Goal: Find specific page/section: Find specific page/section

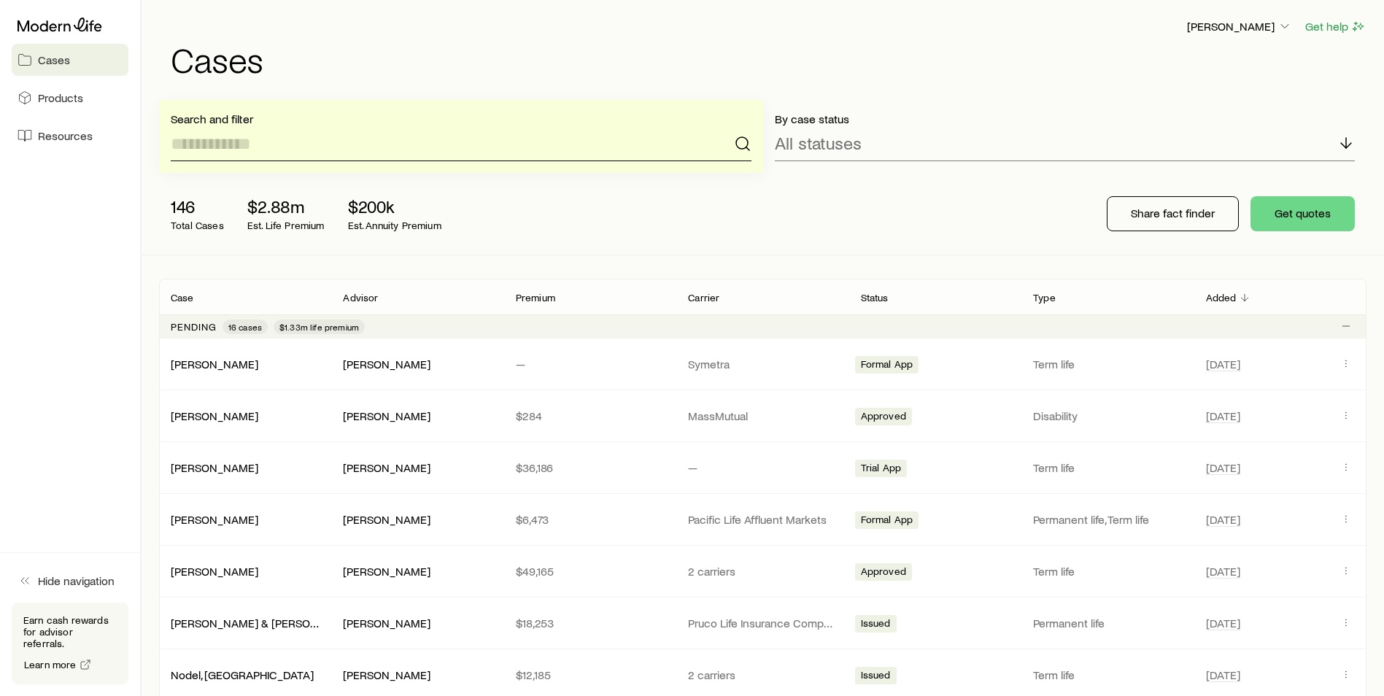
click at [292, 144] on input at bounding box center [461, 143] width 581 height 35
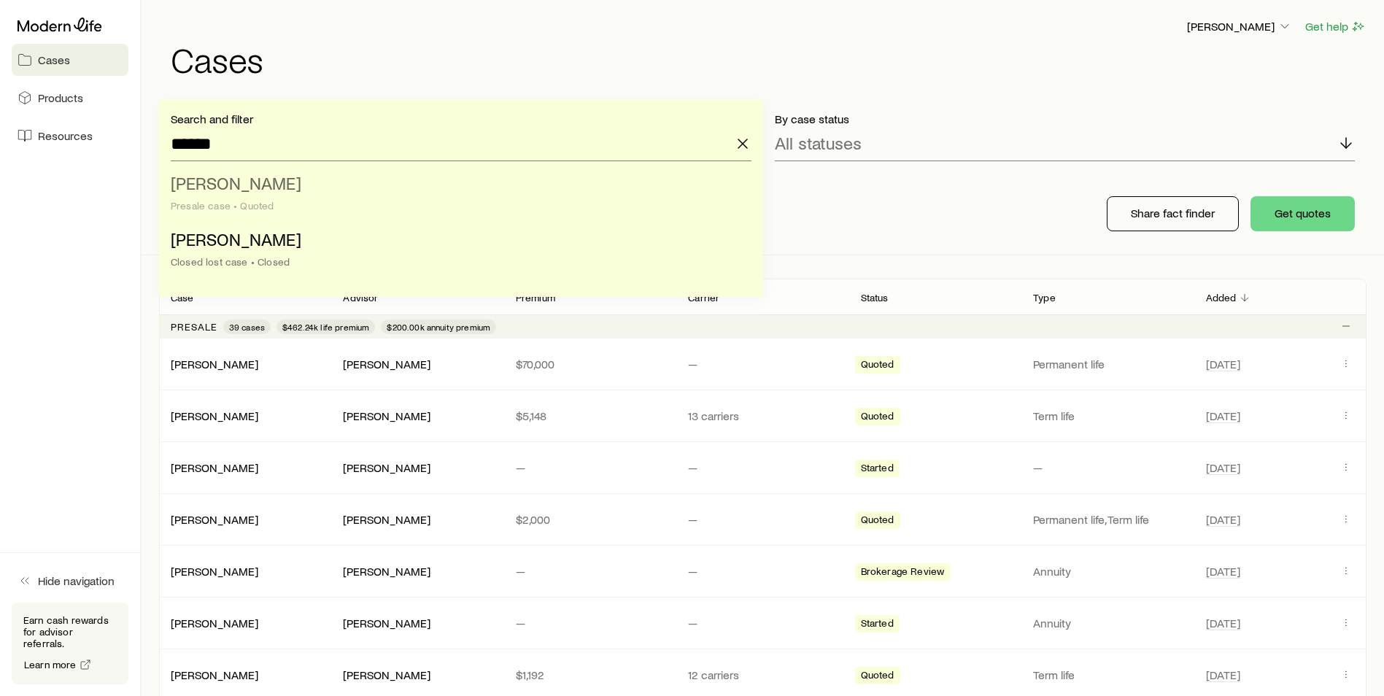
click at [218, 185] on span "[PERSON_NAME]" at bounding box center [236, 182] width 131 height 21
type input "**********"
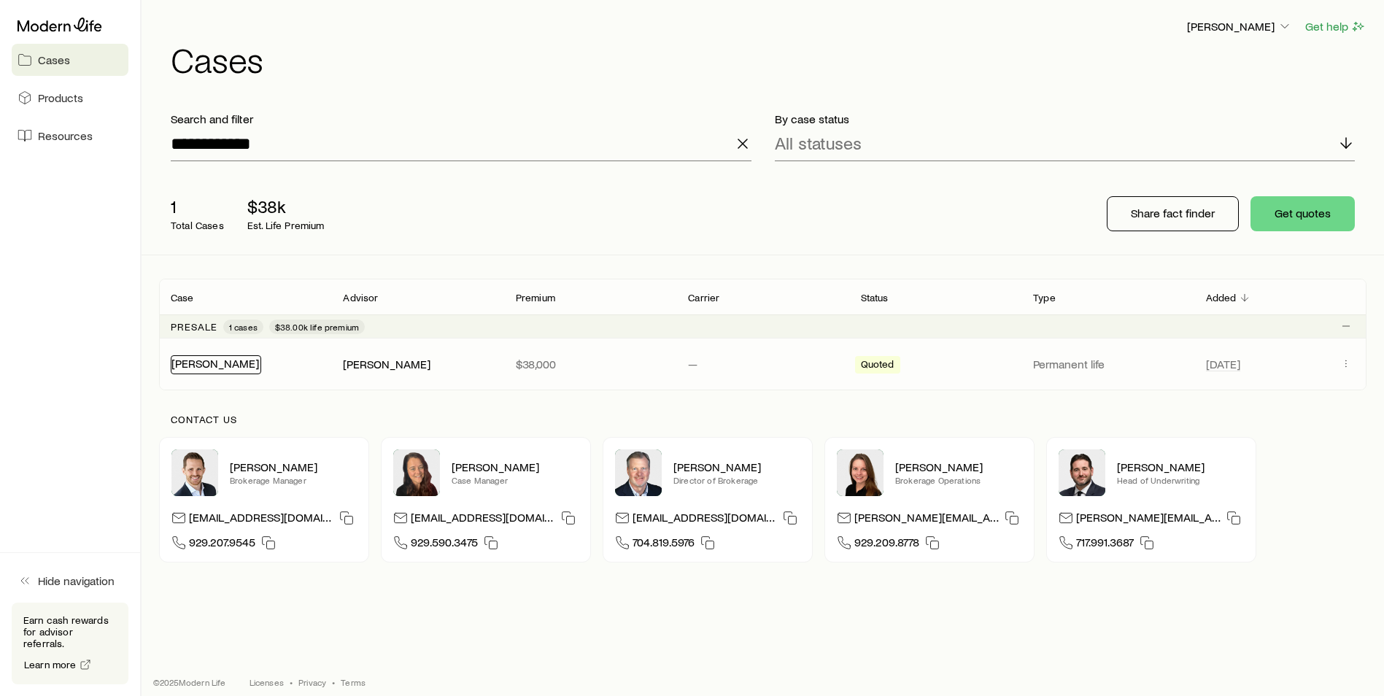
click at [214, 366] on link "[PERSON_NAME]" at bounding box center [215, 363] width 88 height 14
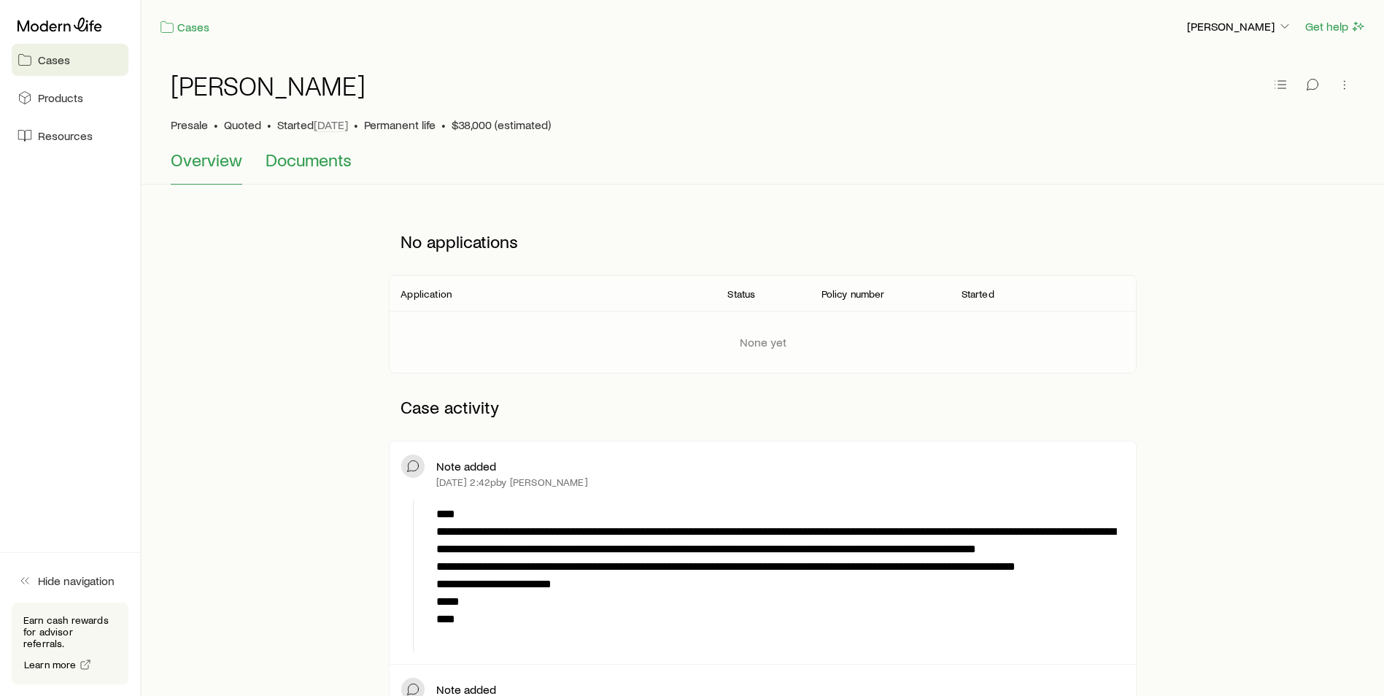
click at [342, 173] on button "Documents" at bounding box center [309, 167] width 86 height 35
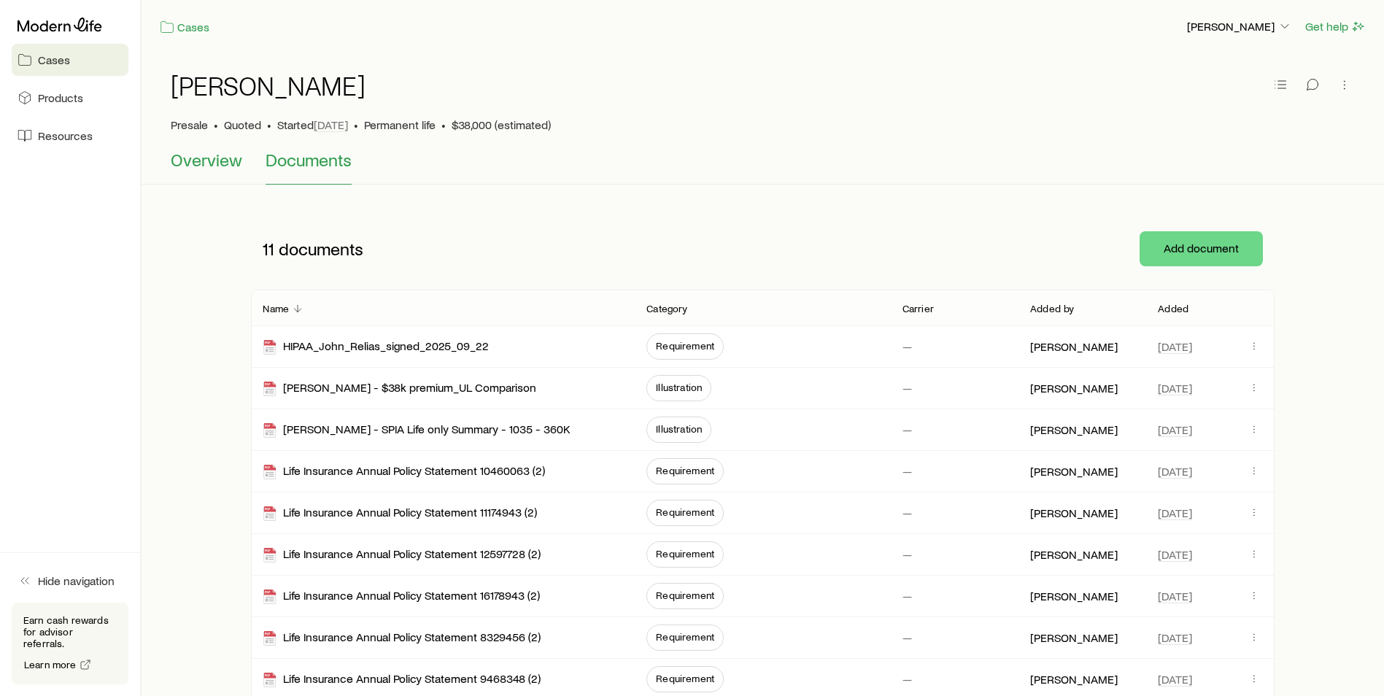
click at [216, 167] on span "Overview" at bounding box center [206, 160] width 71 height 20
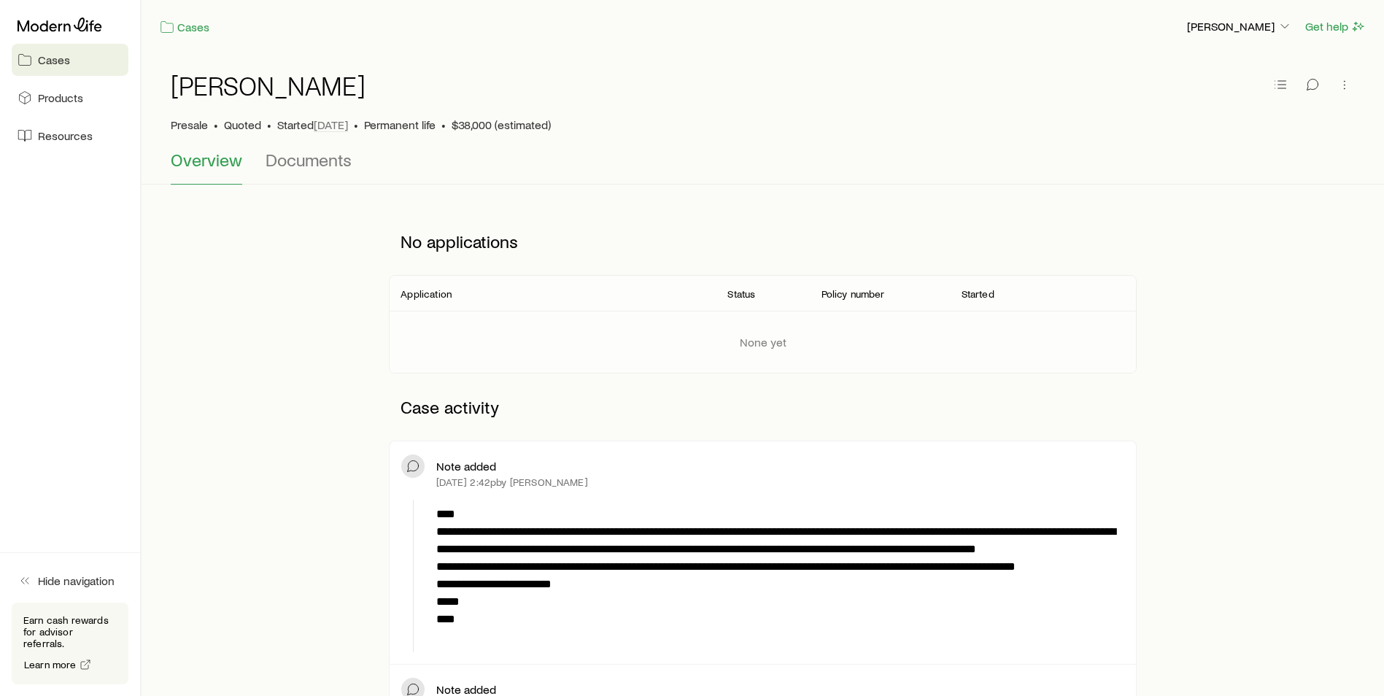
click at [593, 580] on p "**********" at bounding box center [776, 576] width 681 height 140
click at [304, 165] on span "Documents" at bounding box center [309, 160] width 86 height 20
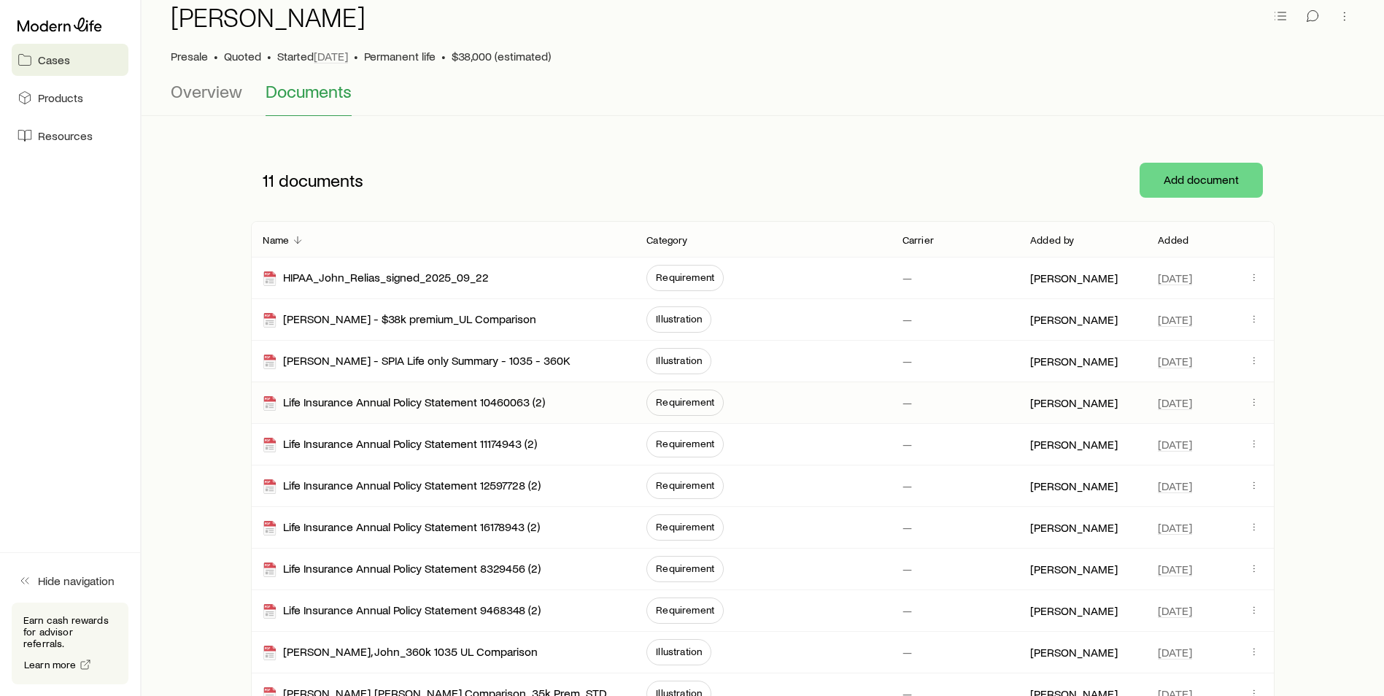
scroll to position [64, 0]
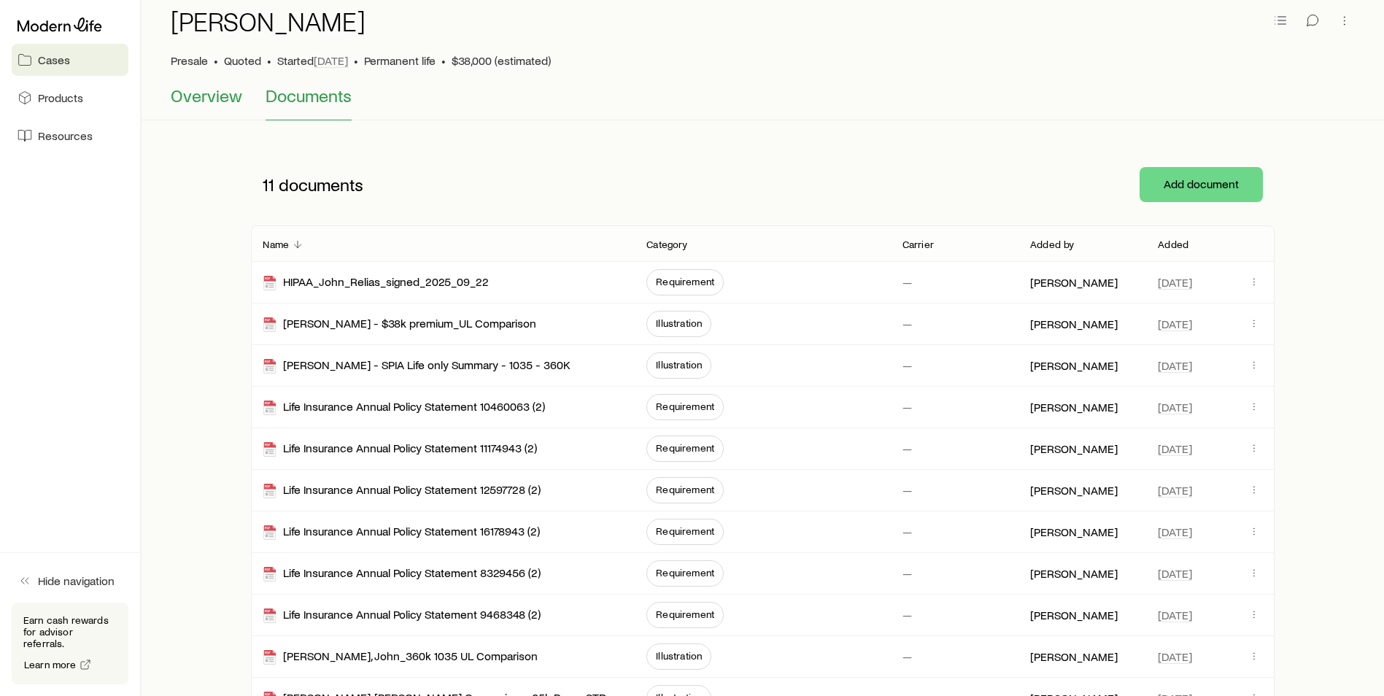
click at [183, 91] on span "Overview" at bounding box center [206, 95] width 71 height 20
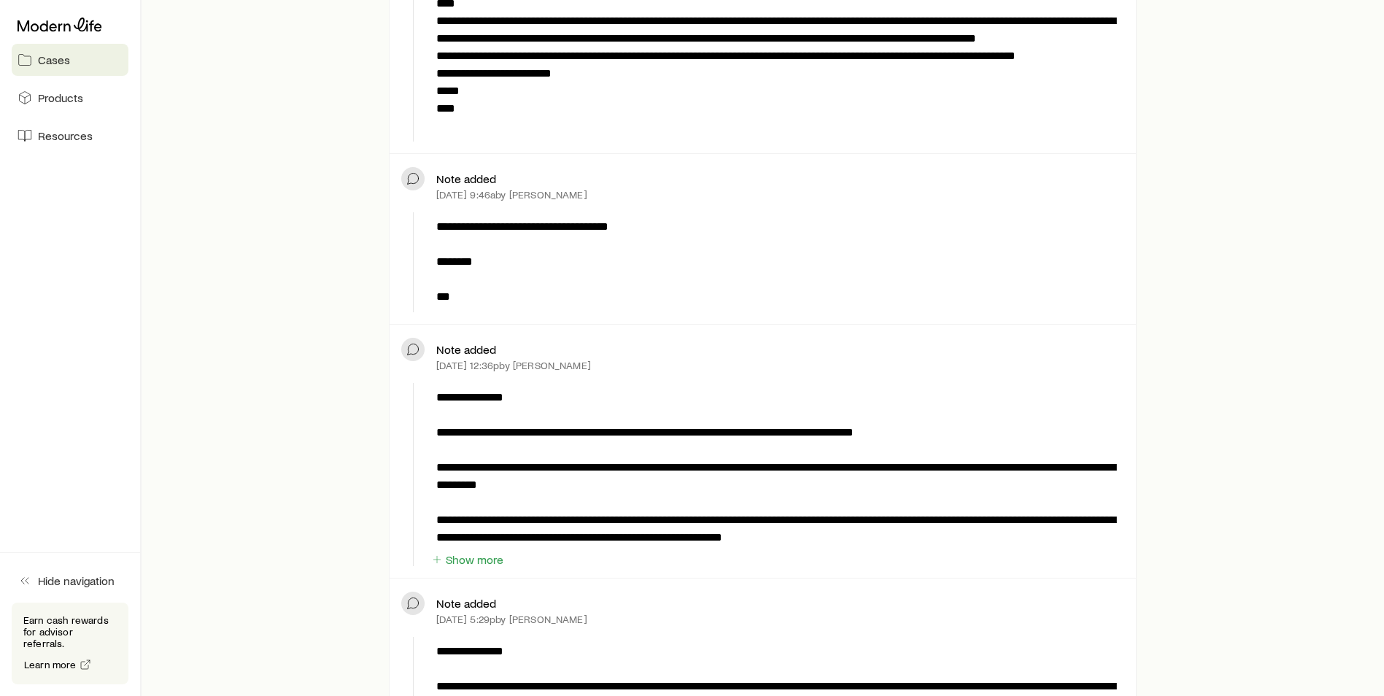
scroll to position [584, 0]
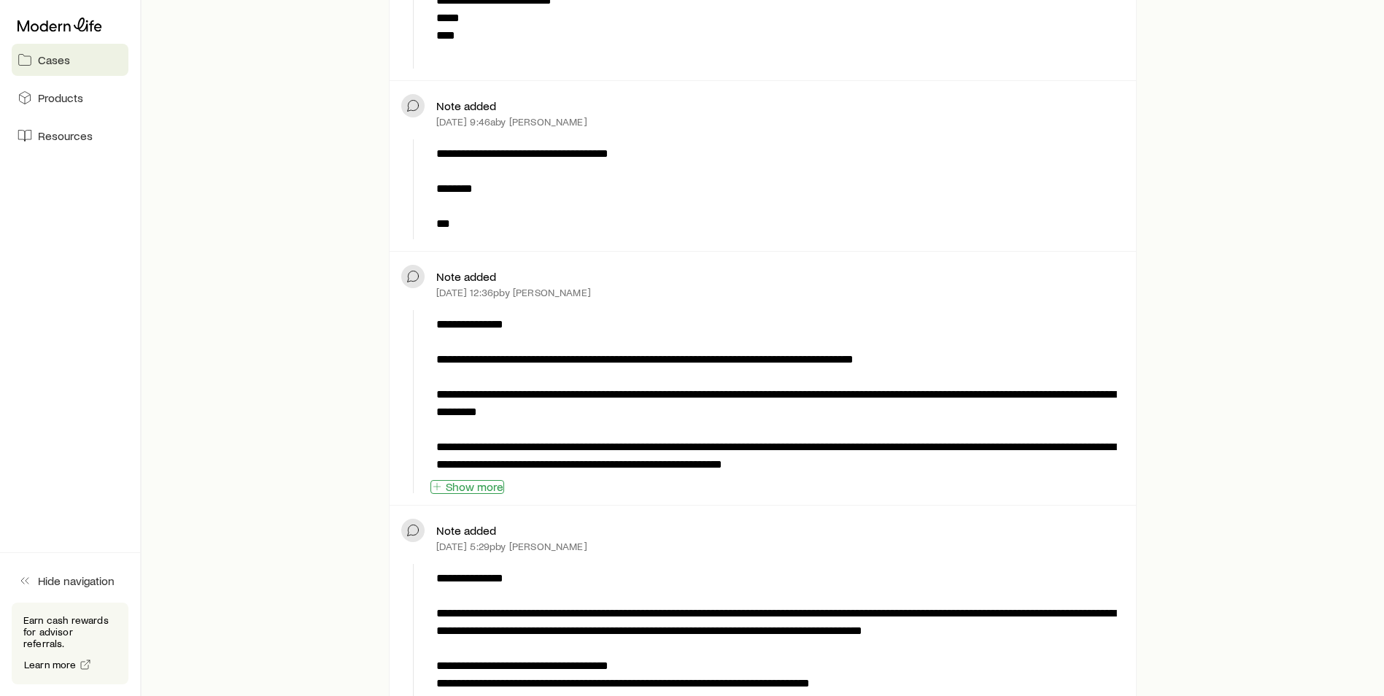
click at [471, 485] on button "Show more" at bounding box center [467, 487] width 74 height 14
